Goal: Task Accomplishment & Management: Manage account settings

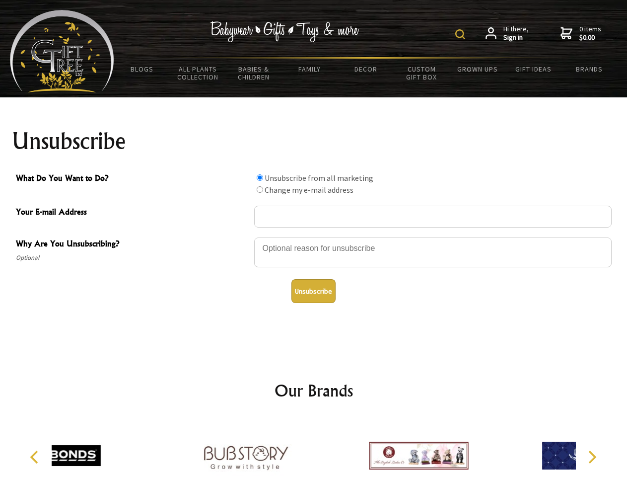
click at [462, 34] on img at bounding box center [460, 34] width 10 height 10
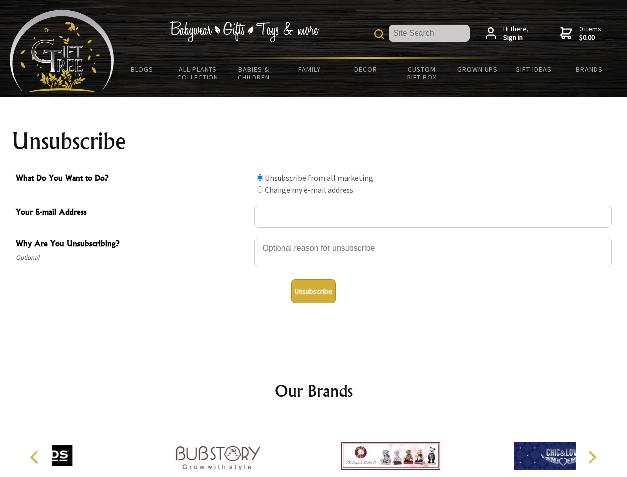
click at [314, 237] on div at bounding box center [433, 253] width 358 height 35
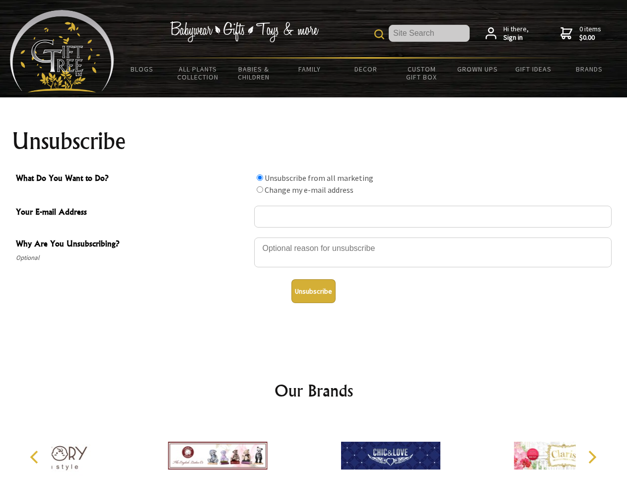
click at [260, 177] on input "What Do You Want to Do?" at bounding box center [260, 177] width 6 height 6
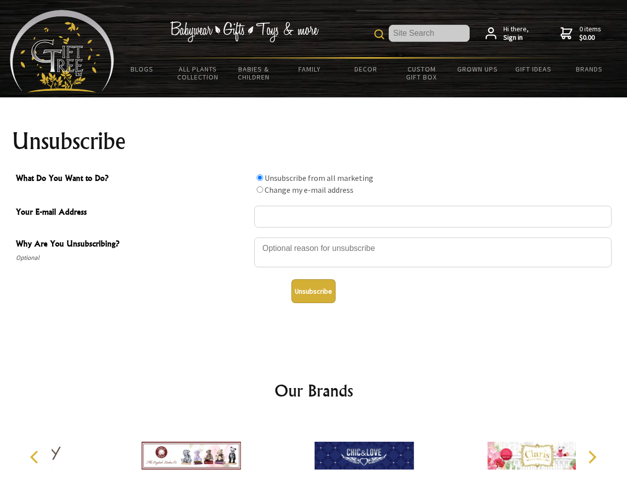
click at [260, 189] on input "What Do You Want to Do?" at bounding box center [260, 189] width 6 height 6
radio input "true"
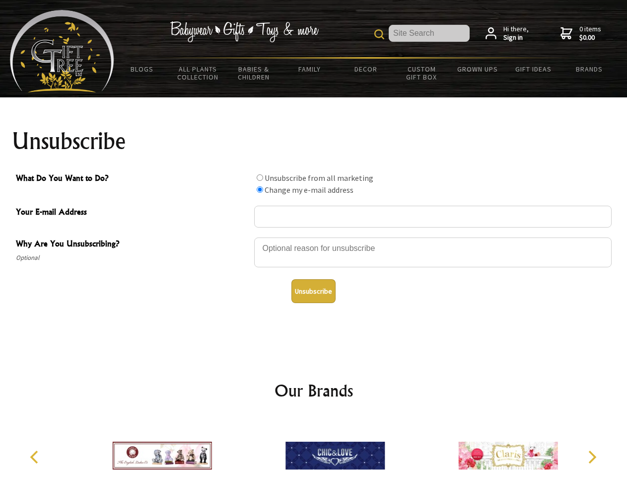
click at [313, 291] on button "Unsubscribe" at bounding box center [313, 291] width 44 height 24
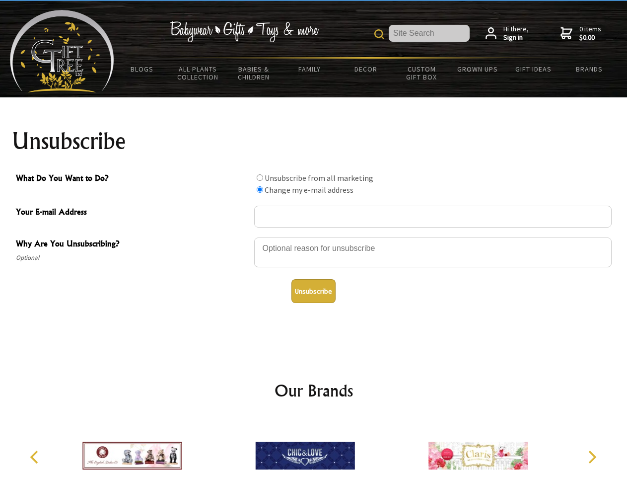
click at [314, 447] on img at bounding box center [305, 455] width 99 height 74
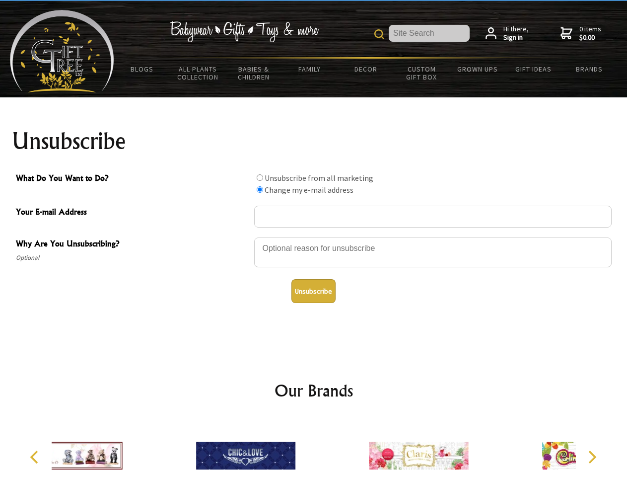
click at [36, 457] on icon "Previous" at bounding box center [35, 456] width 13 height 13
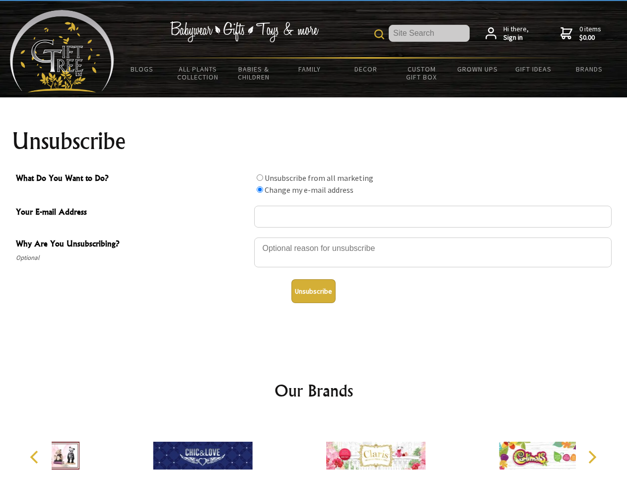
click at [592, 457] on icon "Next" at bounding box center [591, 456] width 13 height 13
